Goal: Navigation & Orientation: Find specific page/section

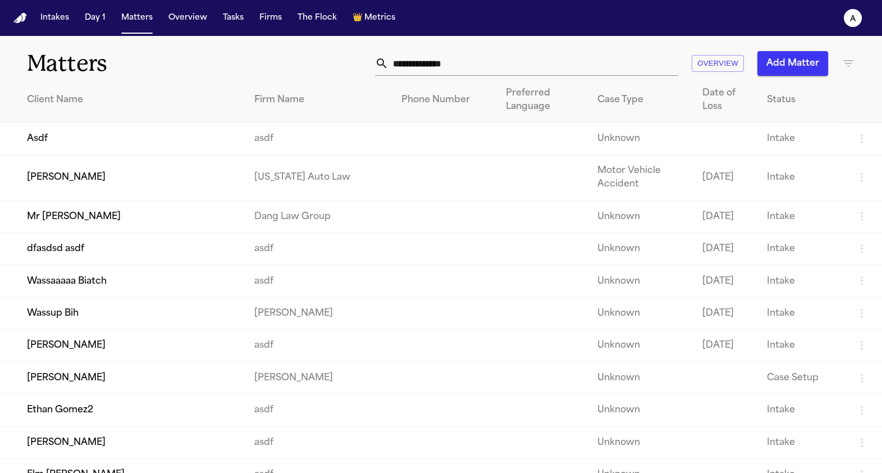
click at [74, 108] on th "Client Name" at bounding box center [122, 99] width 245 height 45
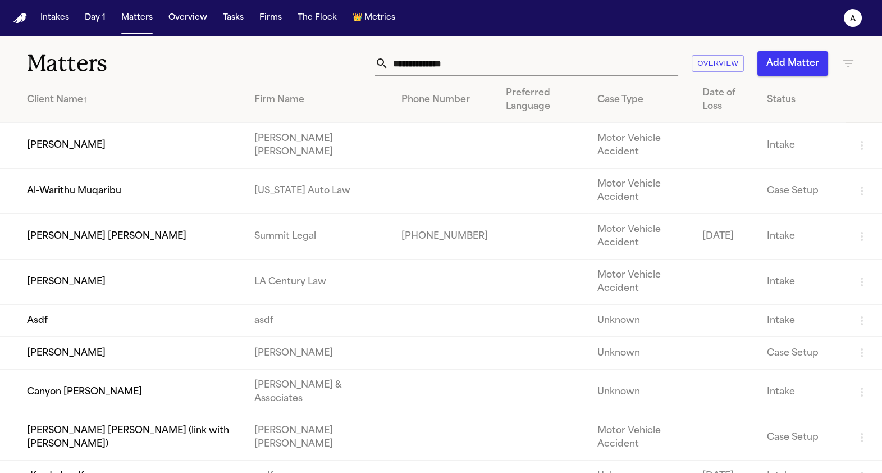
click at [70, 103] on div "Client Name ↑" at bounding box center [131, 99] width 209 height 13
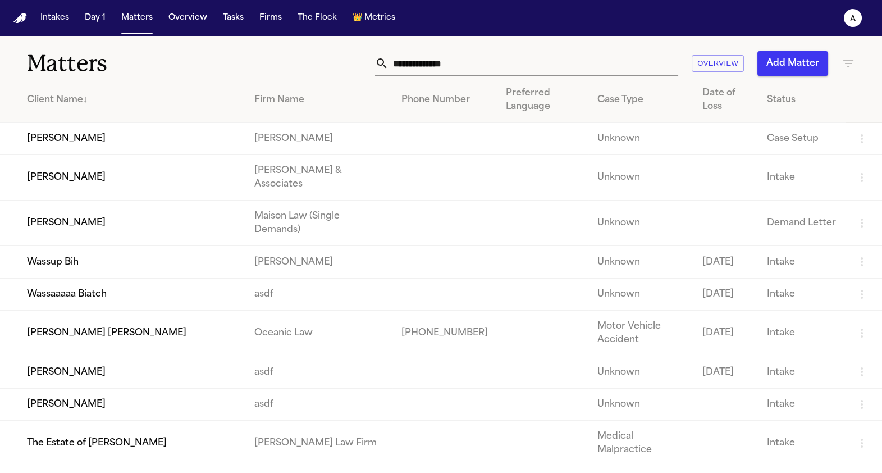
click at [71, 87] on th "Client Name ↓" at bounding box center [122, 99] width 245 height 45
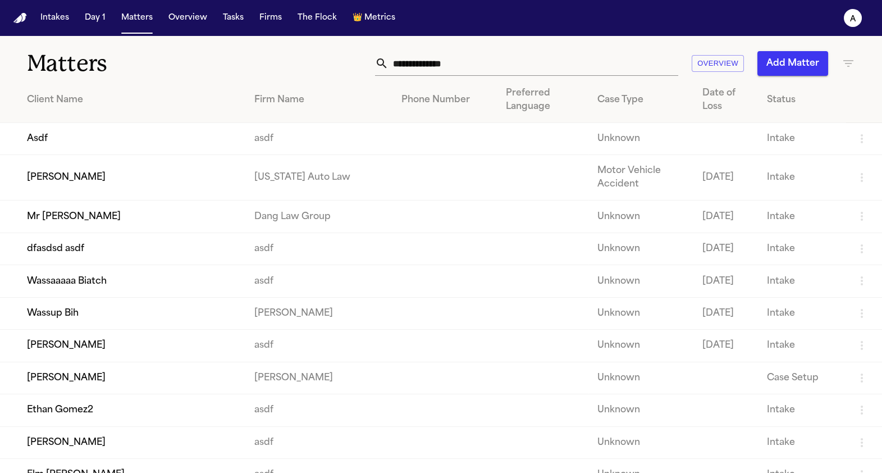
click at [57, 215] on td "Mr Poopybutt" at bounding box center [122, 216] width 245 height 32
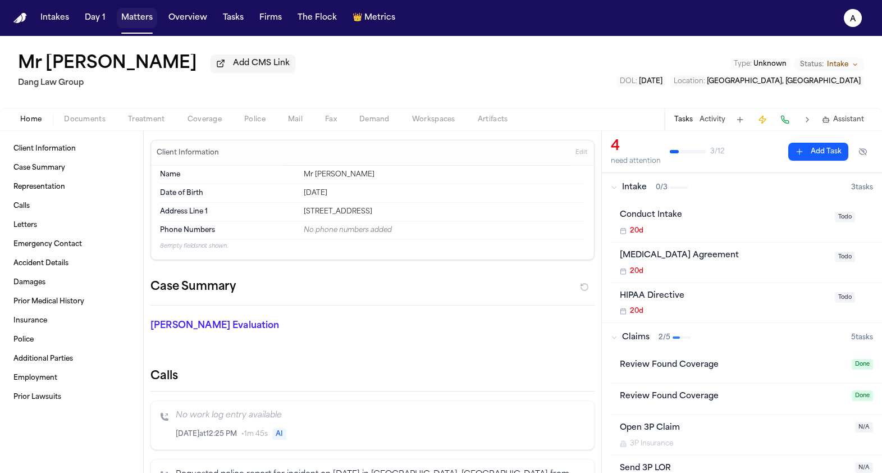
click at [126, 13] on button "Matters" at bounding box center [137, 18] width 40 height 20
